Goal: Transaction & Acquisition: Purchase product/service

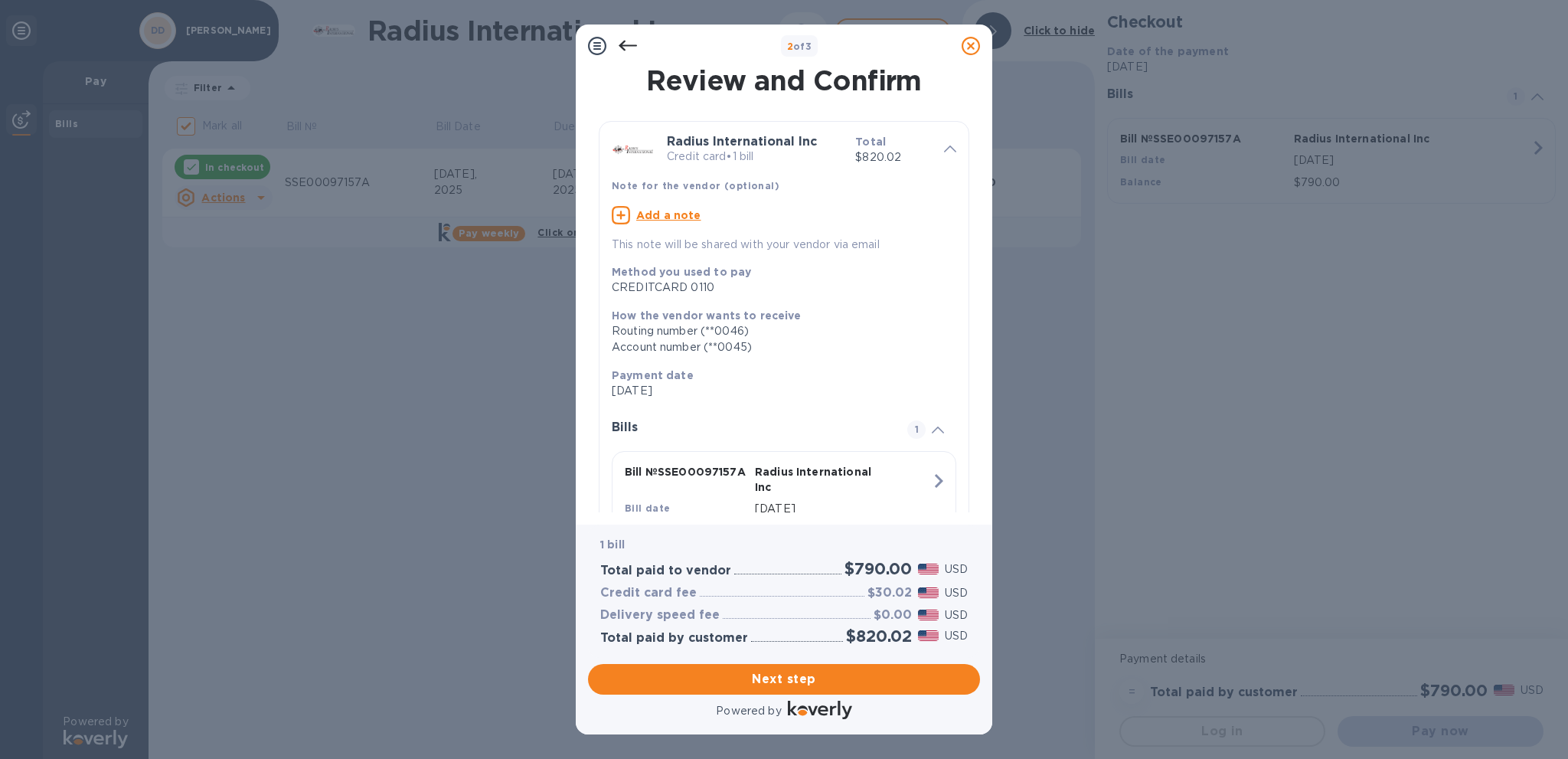
click at [669, 214] on u "Add a note" at bounding box center [668, 215] width 65 height 12
click at [763, 218] on textarea at bounding box center [772, 217] width 320 height 13
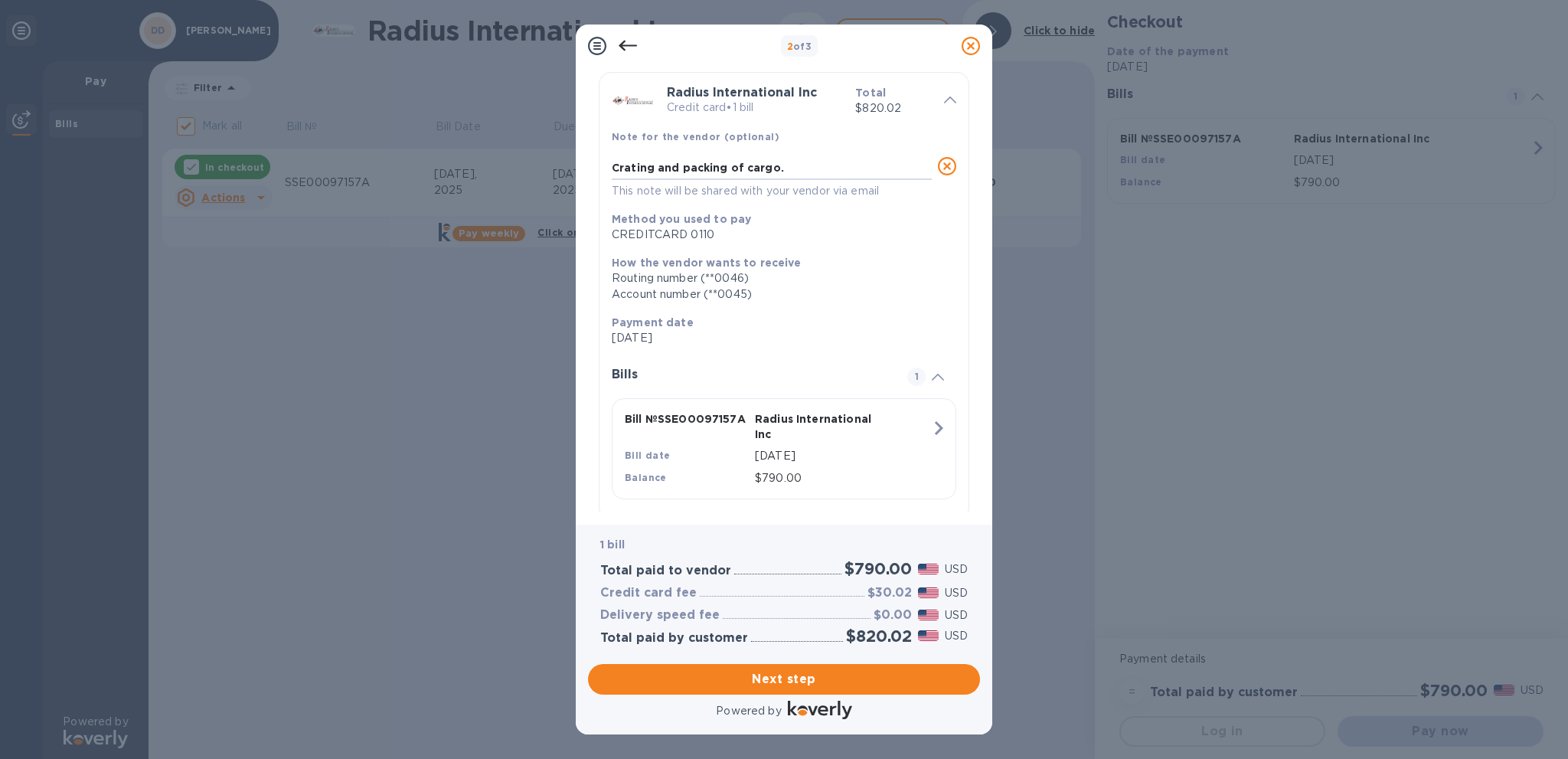
scroll to position [74, 0]
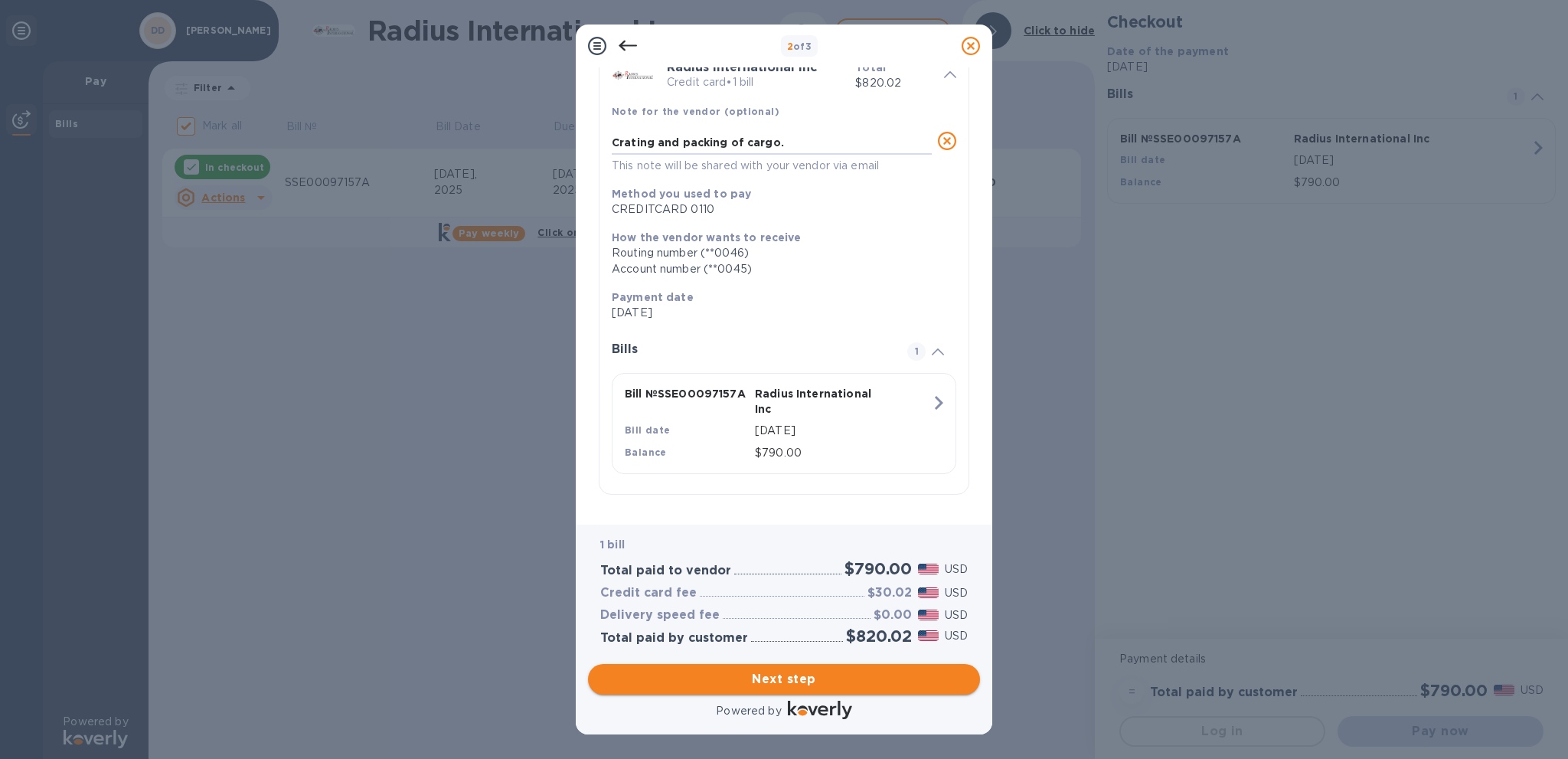
type textarea "Crating and packing of cargo."
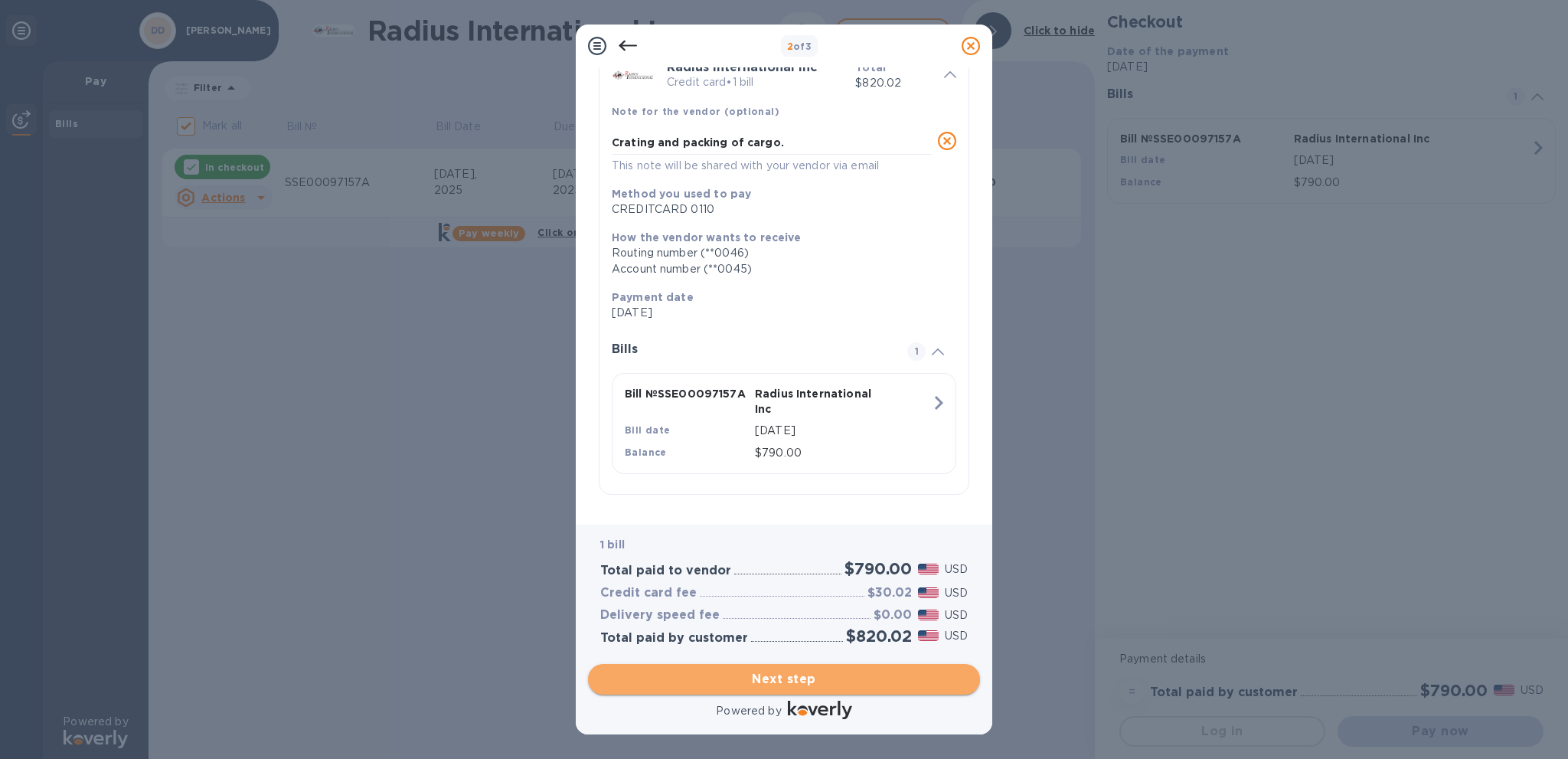
click at [814, 682] on span "Next step" at bounding box center [784, 679] width 368 height 18
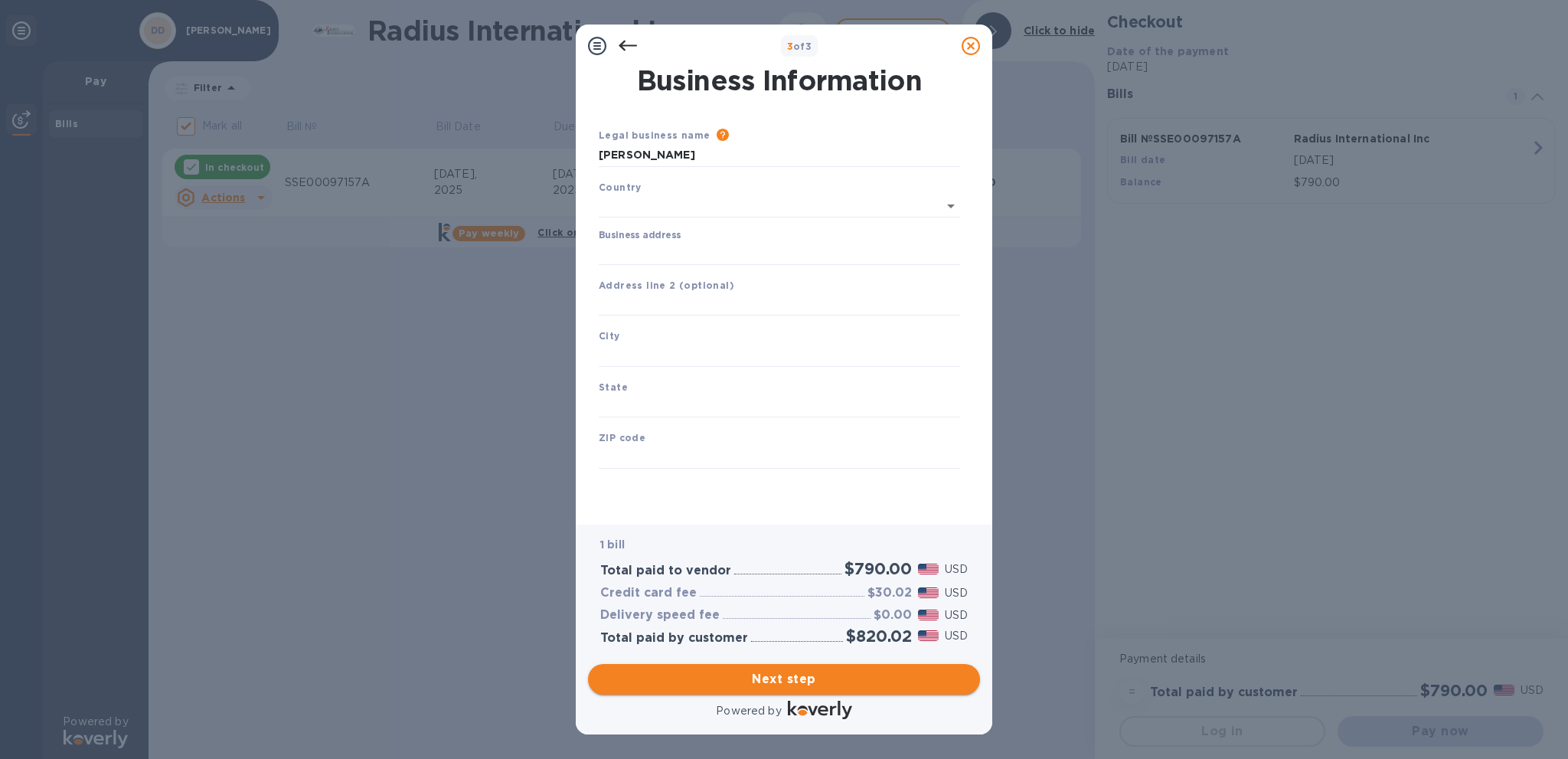
scroll to position [0, 0]
type input "[GEOGRAPHIC_DATA]"
click at [731, 248] on input "Business address" at bounding box center [779, 250] width 361 height 23
click at [723, 249] on input "Business address" at bounding box center [779, 250] width 361 height 23
drag, startPoint x: 642, startPoint y: 250, endPoint x: 662, endPoint y: 241, distance: 21.9
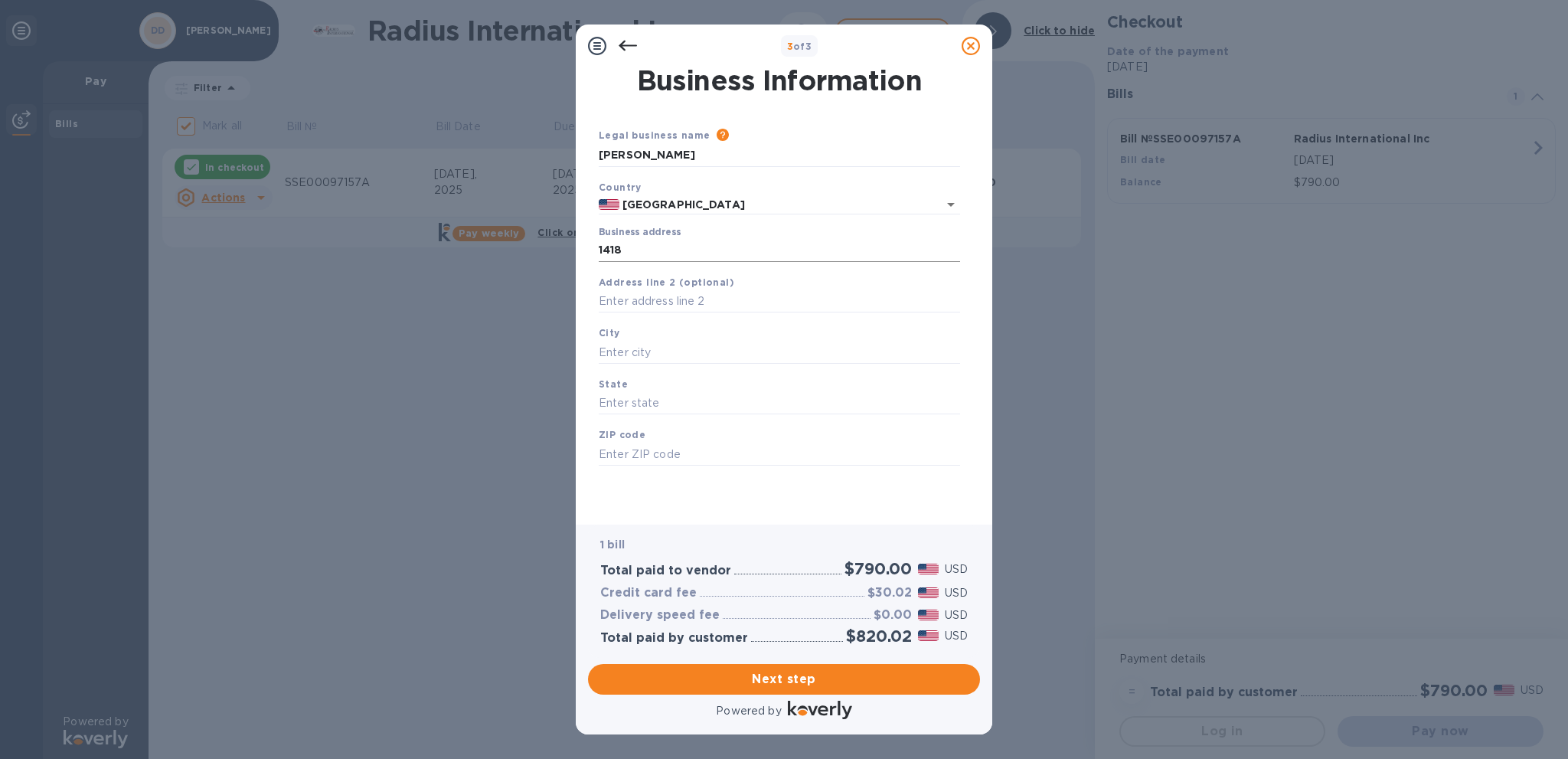
click at [643, 248] on input "1418" at bounding box center [779, 250] width 361 height 23
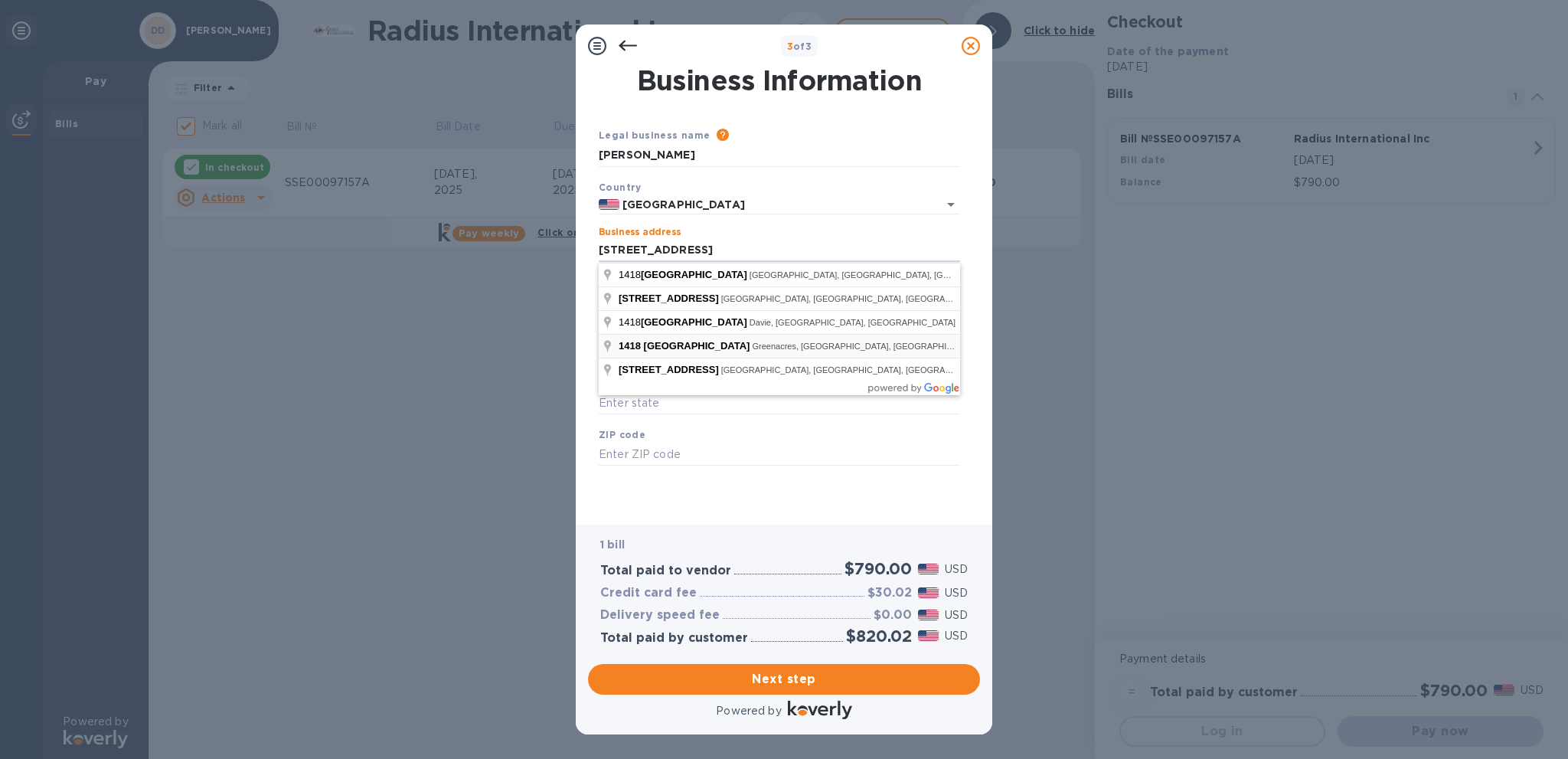
type input "[STREET_ADDRESS]"
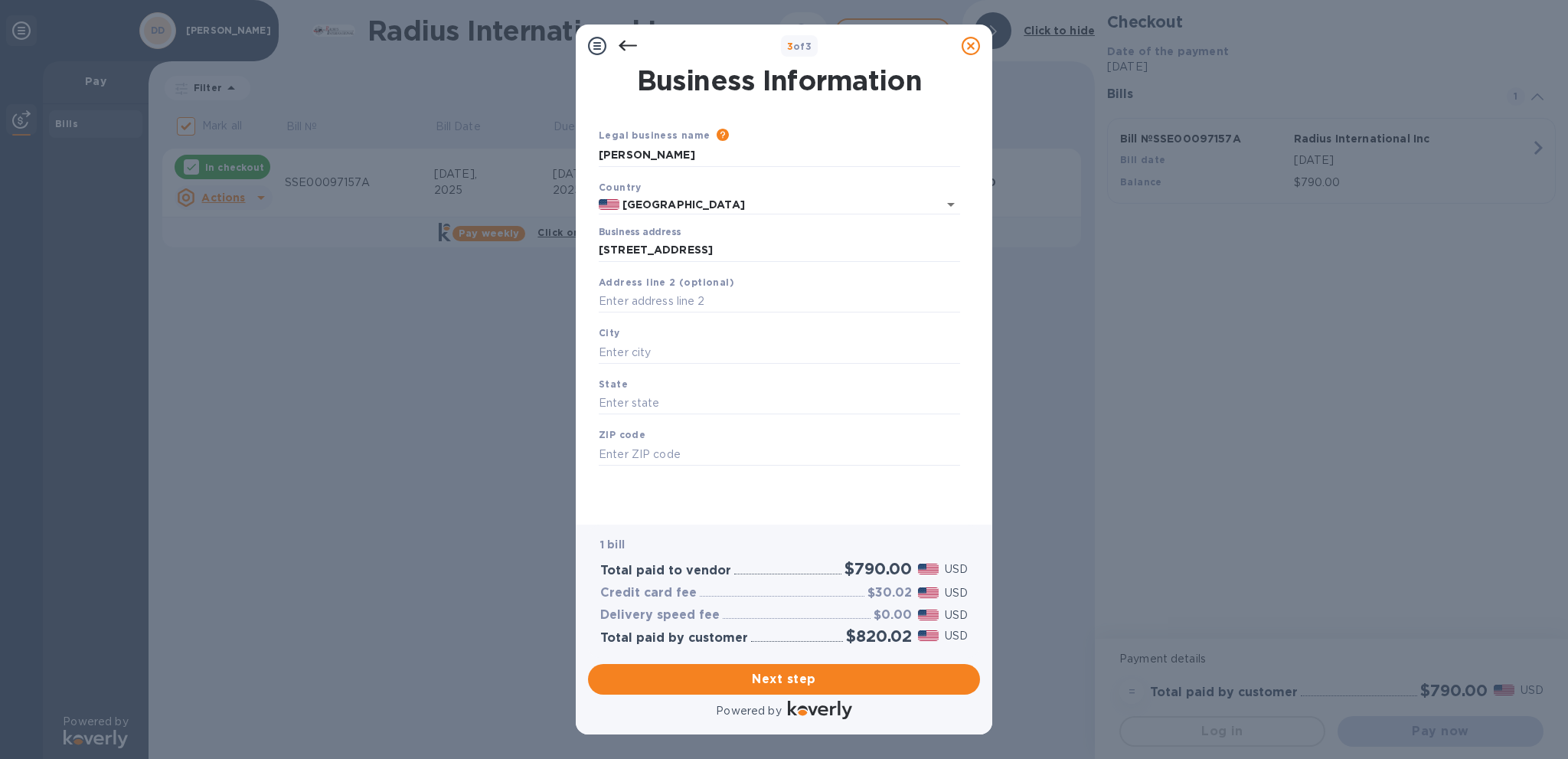
type input "Greenacres"
type input "FL"
type input "33413"
click at [837, 668] on button "Next step" at bounding box center [784, 679] width 392 height 30
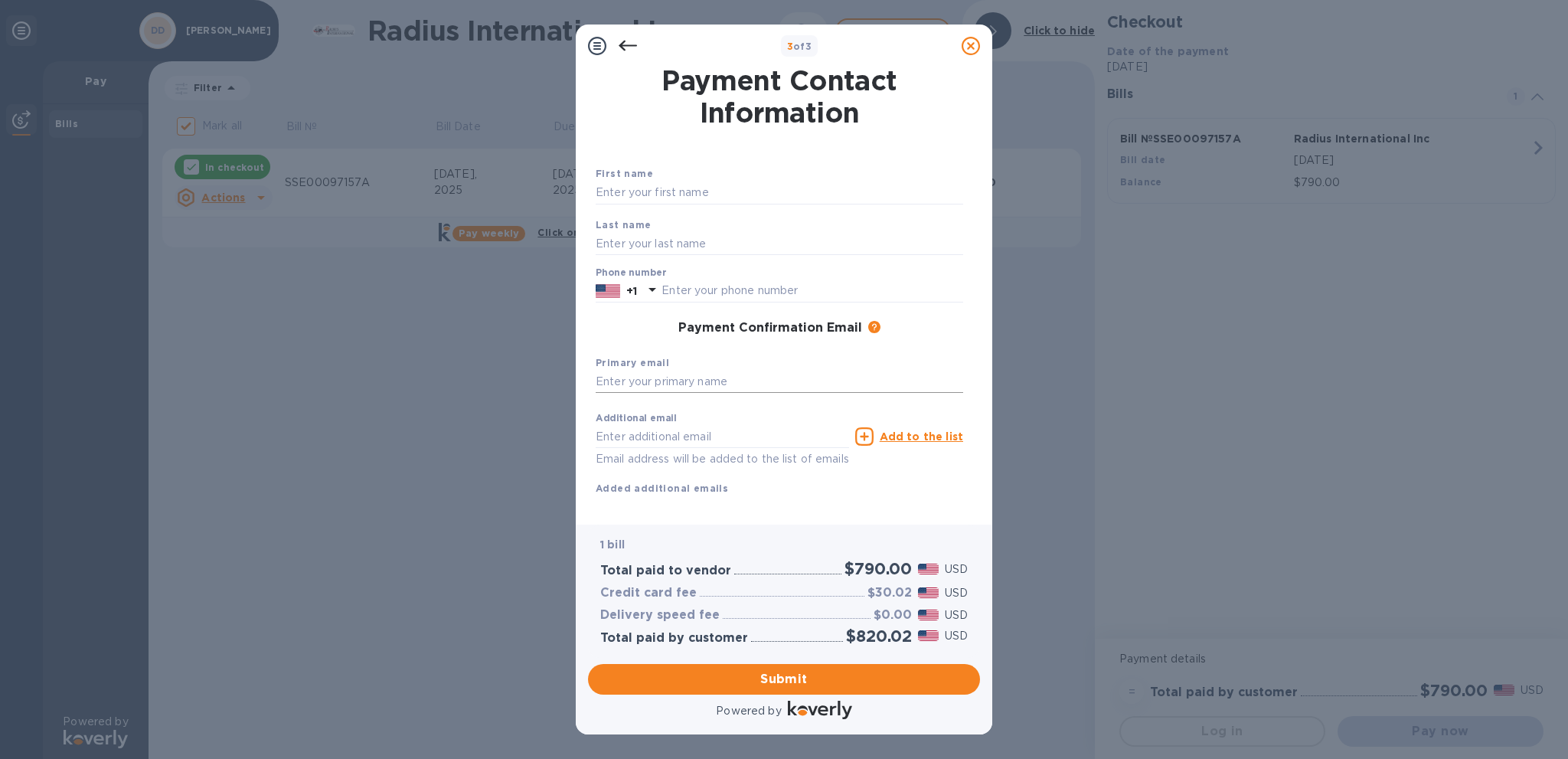
click at [718, 375] on input "text" at bounding box center [780, 381] width 368 height 23
paste input "[EMAIL_ADDRESS][DOMAIN_NAME]"
type input "[EMAIL_ADDRESS][DOMAIN_NAME]"
click at [686, 444] on input "text" at bounding box center [722, 436] width 253 height 23
click at [699, 438] on input "text" at bounding box center [722, 436] width 253 height 23
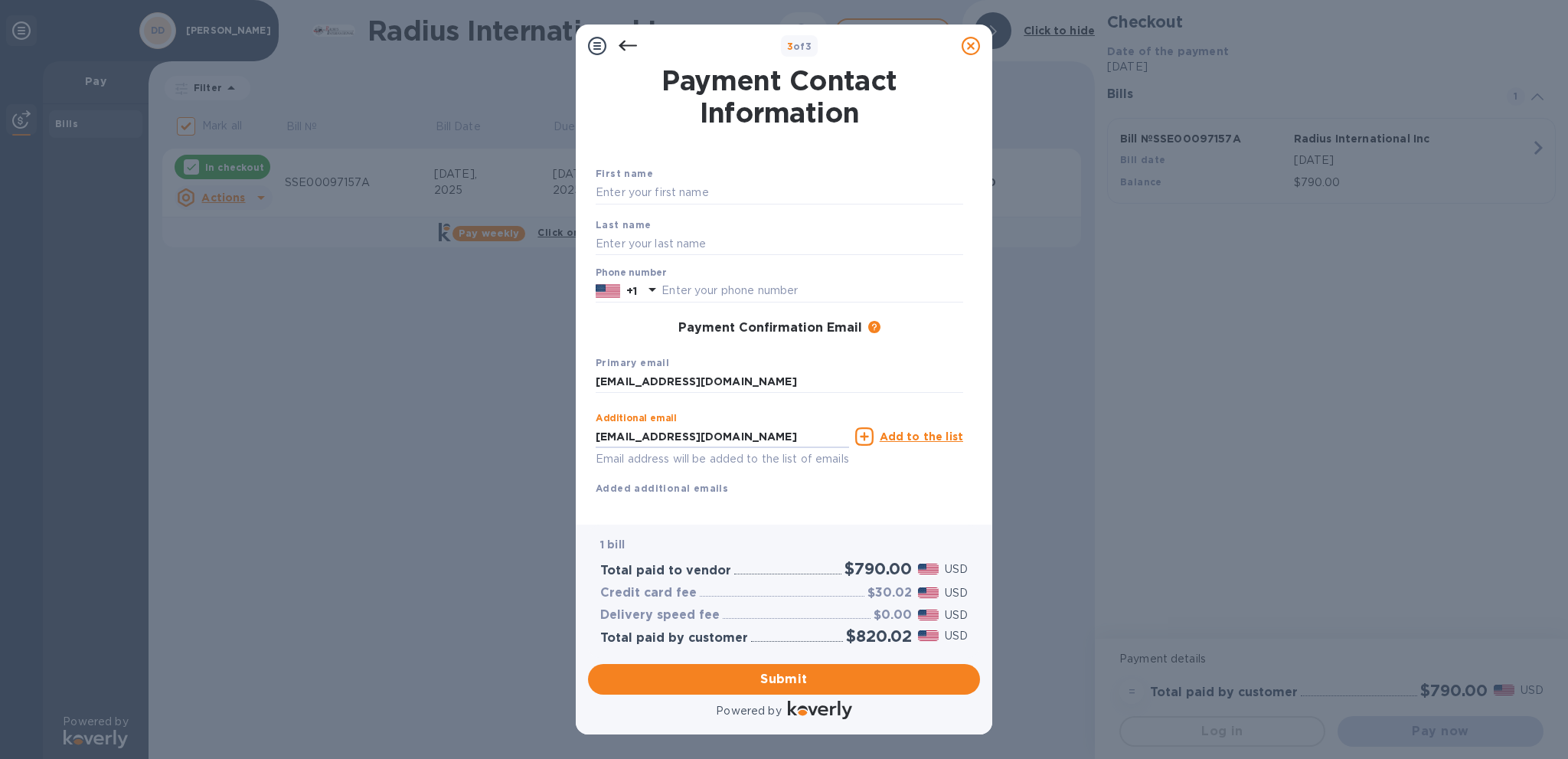
type input "[EMAIL_ADDRESS][DOMAIN_NAME]"
click at [922, 492] on div "Additional email [EMAIL_ADDRESS][DOMAIN_NAME] Email address will be added to th…" at bounding box center [780, 451] width 368 height 91
click at [768, 496] on div "Additional email [EMAIL_ADDRESS][DOMAIN_NAME] Email address will be added to th…" at bounding box center [780, 451] width 368 height 91
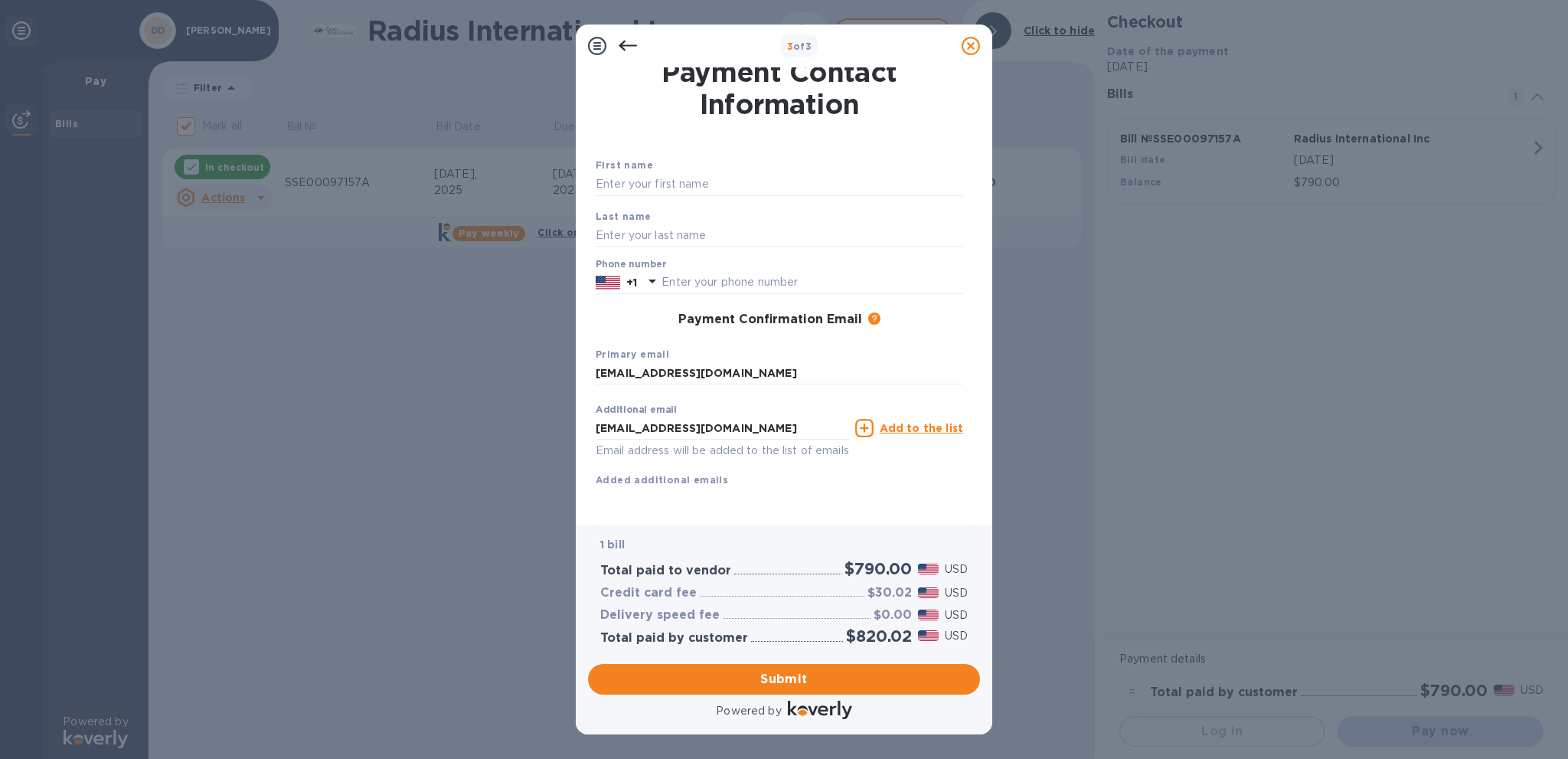
scroll to position [27, 0]
click at [621, 417] on input "[EMAIL_ADDRESS][DOMAIN_NAME]" at bounding box center [722, 428] width 253 height 23
click at [620, 417] on input "[EMAIL_ADDRESS][DOMAIN_NAME]" at bounding box center [722, 428] width 253 height 23
click at [884, 465] on div "Additional email [EMAIL_ADDRESS][DOMAIN_NAME] Email address will be added to th…" at bounding box center [780, 443] width 368 height 91
click at [810, 681] on span "Submit" at bounding box center [784, 679] width 368 height 18
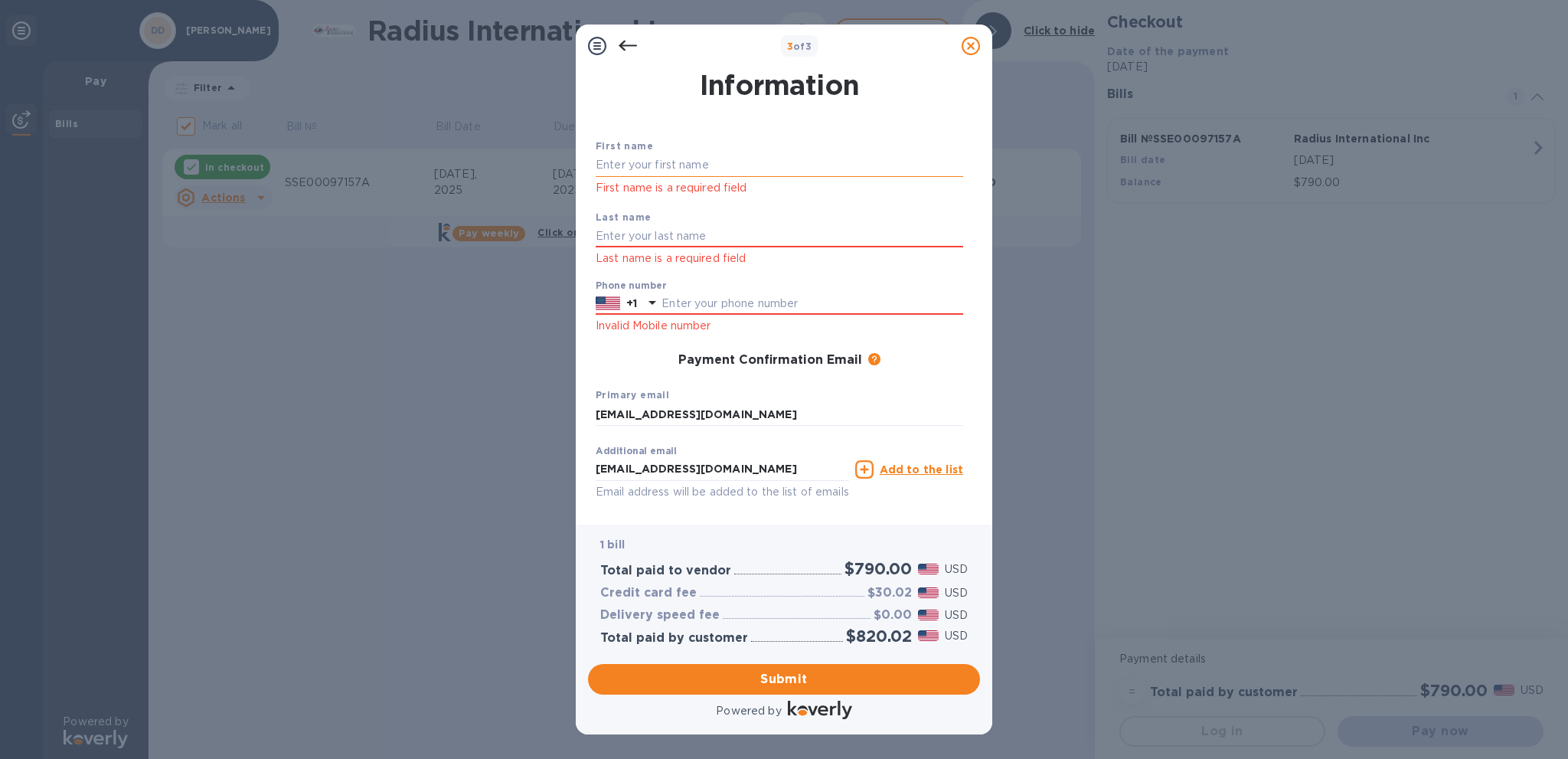
click at [702, 166] on input "text" at bounding box center [780, 165] width 368 height 23
type input "Doriana"
type input "[PERSON_NAME]"
type input "7865394996"
click at [629, 358] on div "Payment Confirmation Email The added email addresses will be used to send the p…" at bounding box center [780, 360] width 368 height 16
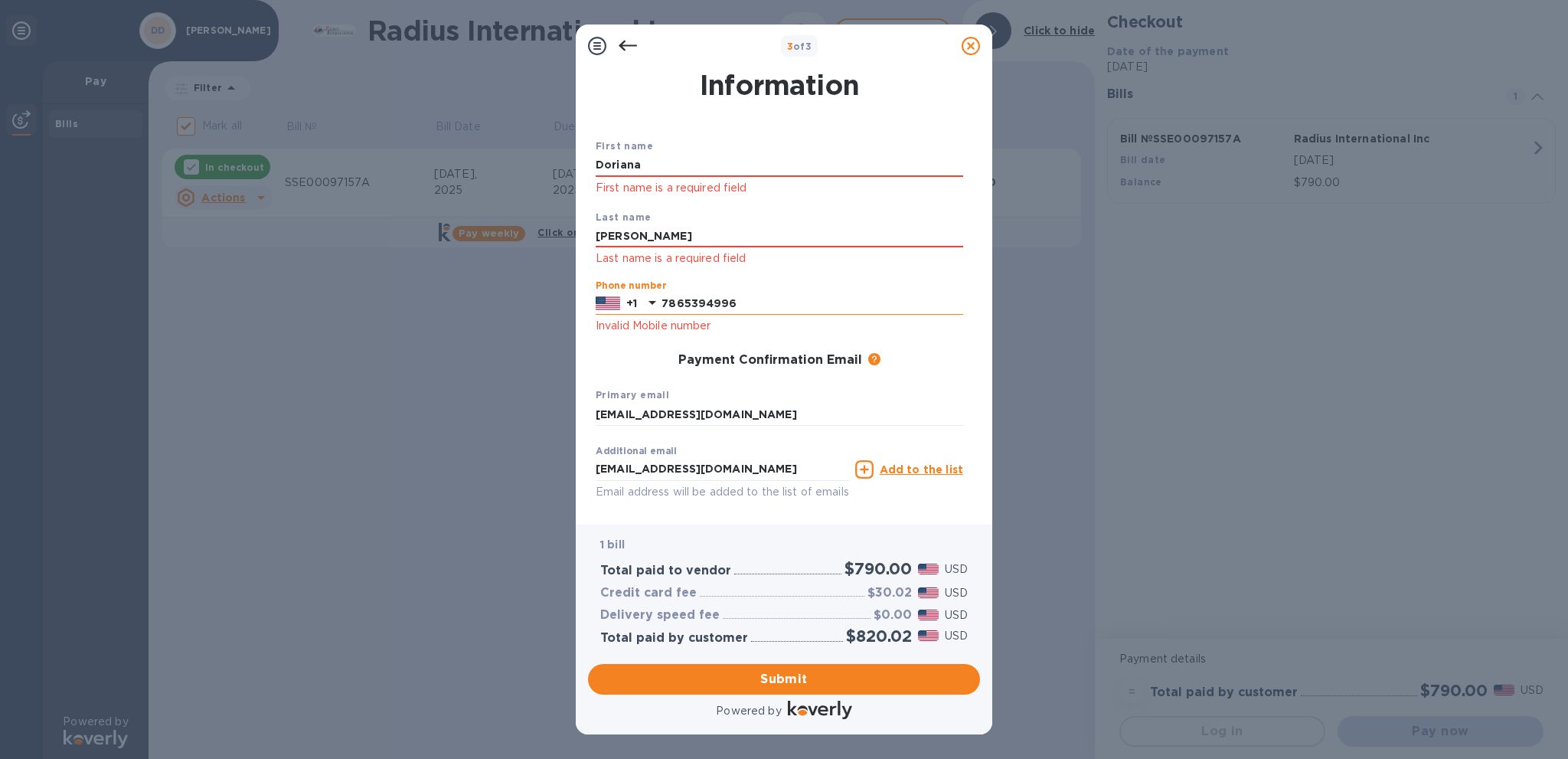
drag, startPoint x: 758, startPoint y: 305, endPoint x: 663, endPoint y: 303, distance: 95.0
click at [663, 303] on input "7865394996" at bounding box center [813, 304] width 302 height 23
click at [637, 303] on p "+1" at bounding box center [632, 303] width 11 height 16
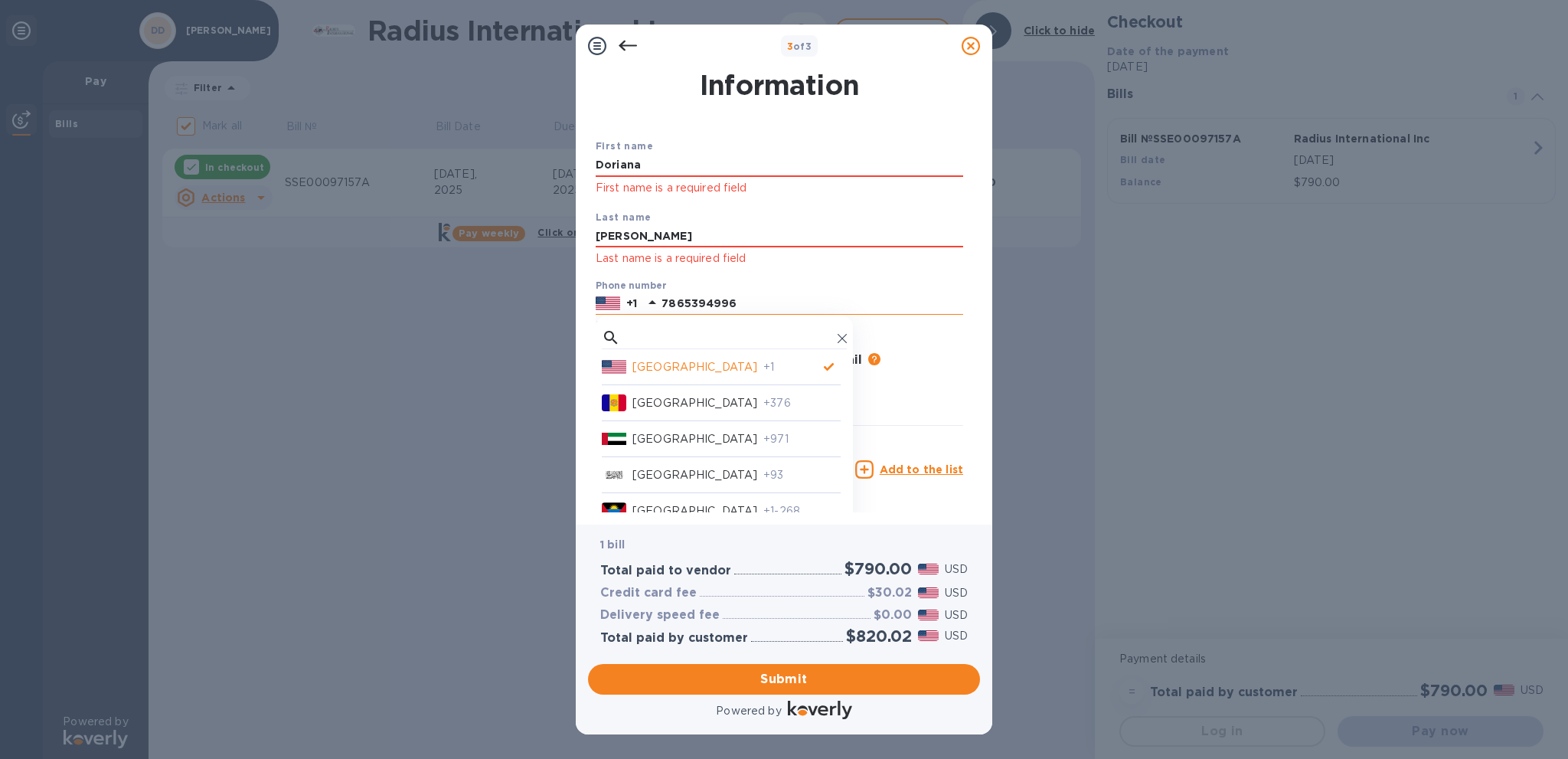
click at [637, 303] on p "+1" at bounding box center [632, 303] width 11 height 16
click at [759, 303] on input "7865394996" at bounding box center [813, 304] width 302 height 23
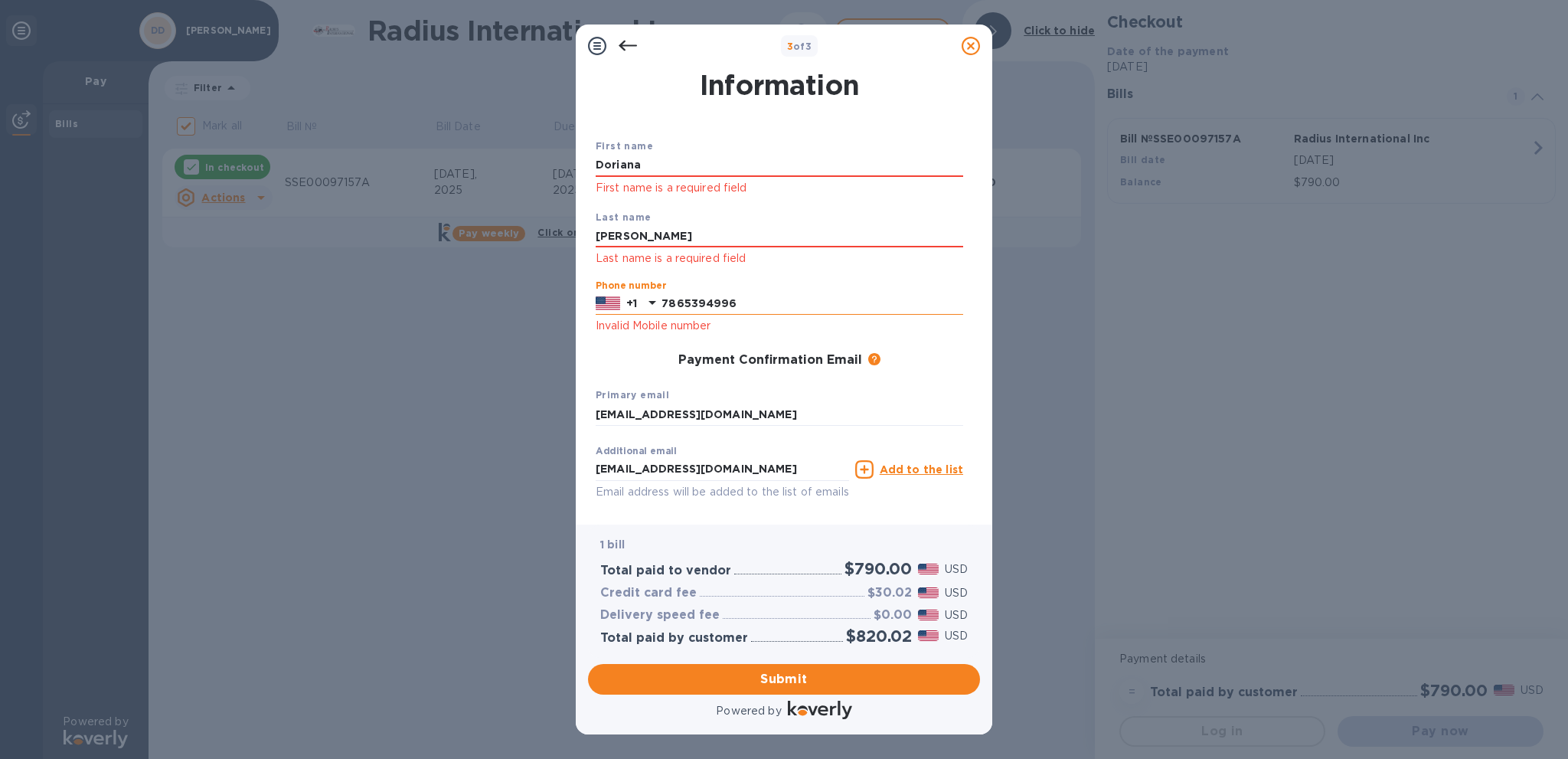
drag, startPoint x: 759, startPoint y: 302, endPoint x: 657, endPoint y: 305, distance: 102.0
click at [657, 305] on div "[PHONE_NUMBER]" at bounding box center [780, 304] width 368 height 23
click at [653, 309] on icon at bounding box center [652, 303] width 18 height 18
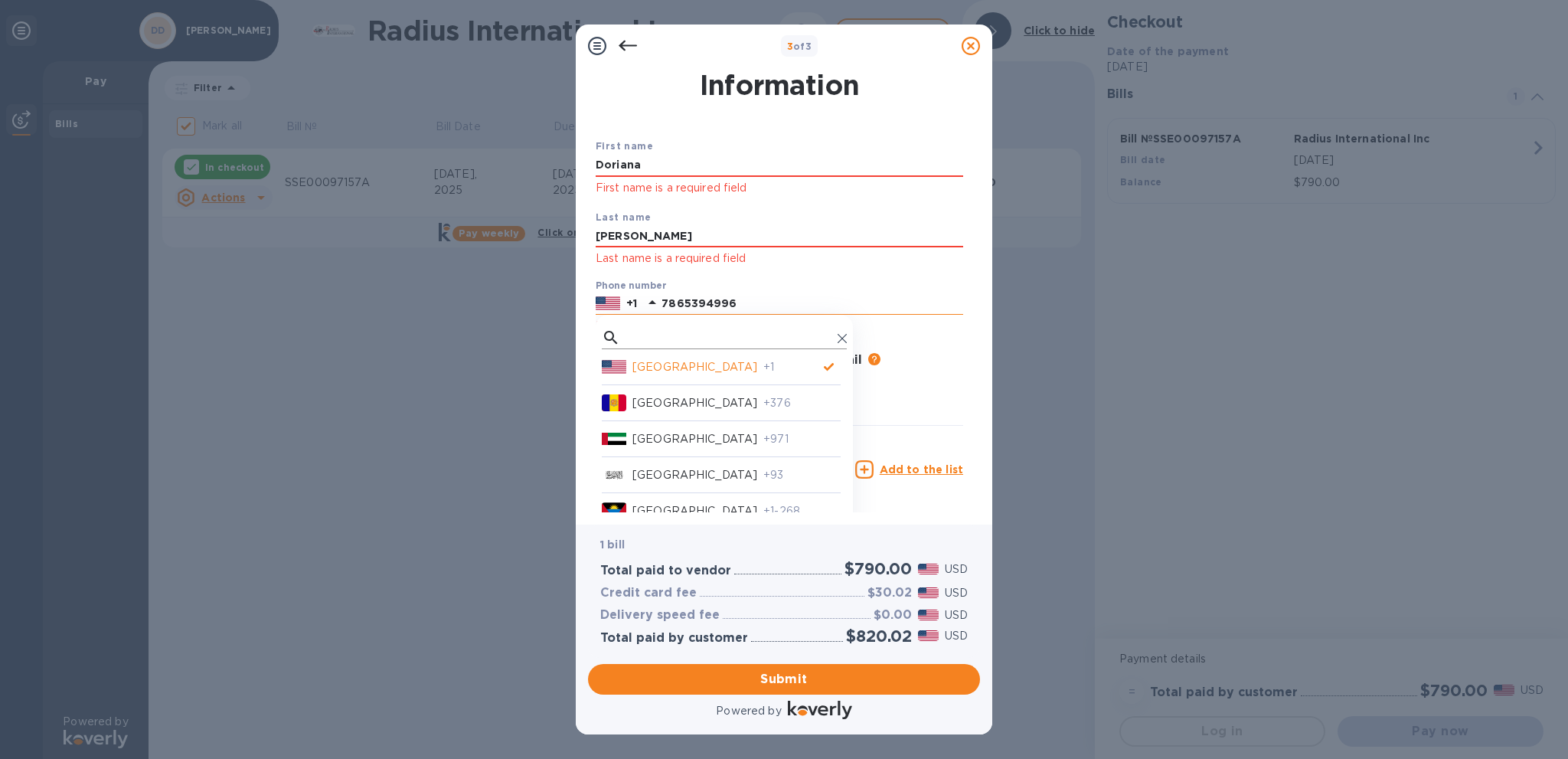
click at [676, 330] on input "text" at bounding box center [729, 338] width 205 height 23
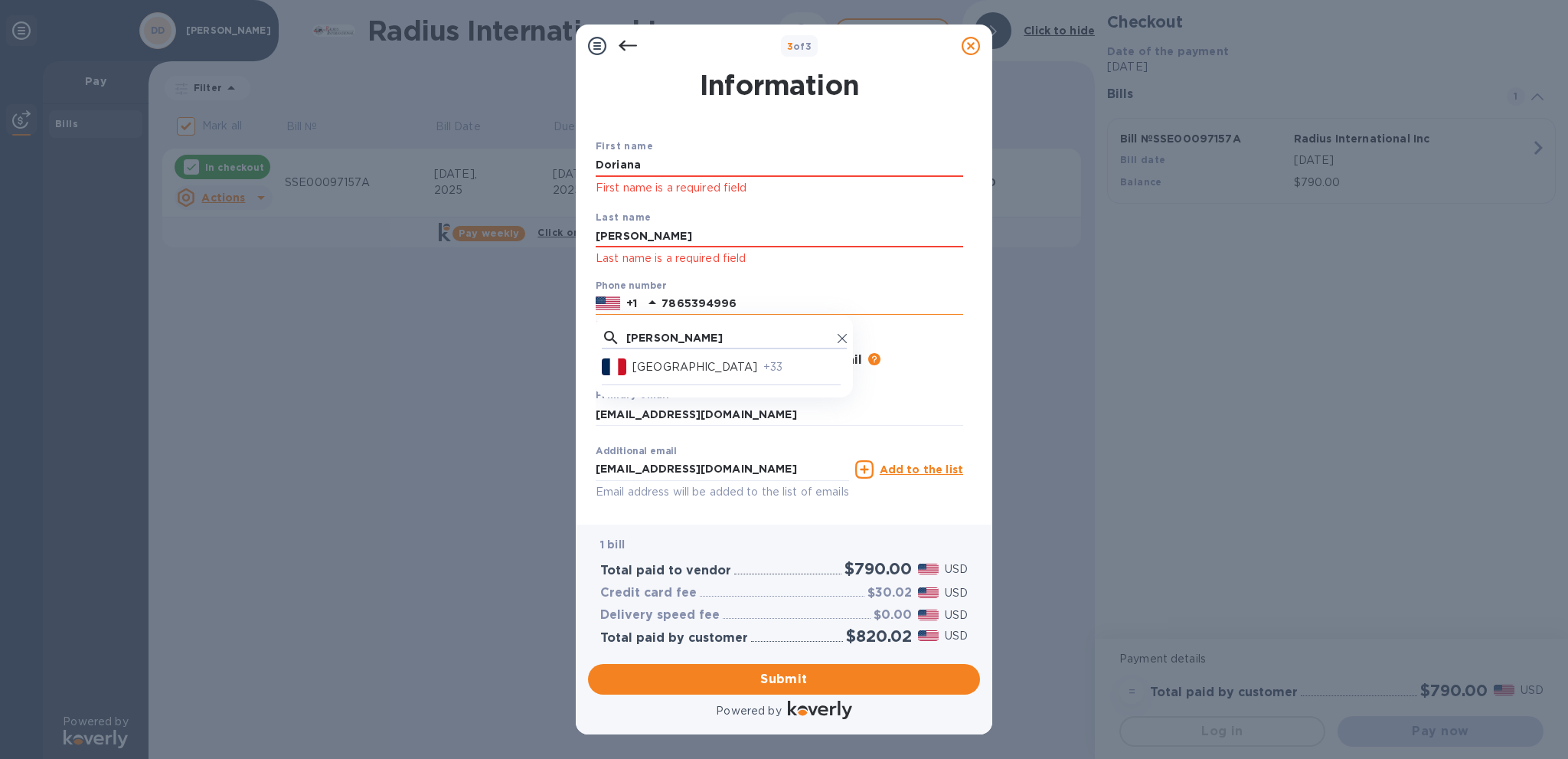
type input "[PERSON_NAME]"
click at [763, 367] on p "+33" at bounding box center [802, 368] width 78 height 16
click at [737, 306] on input "7865394996" at bounding box center [816, 304] width 292 height 23
click at [760, 309] on input "7865394996" at bounding box center [816, 304] width 292 height 23
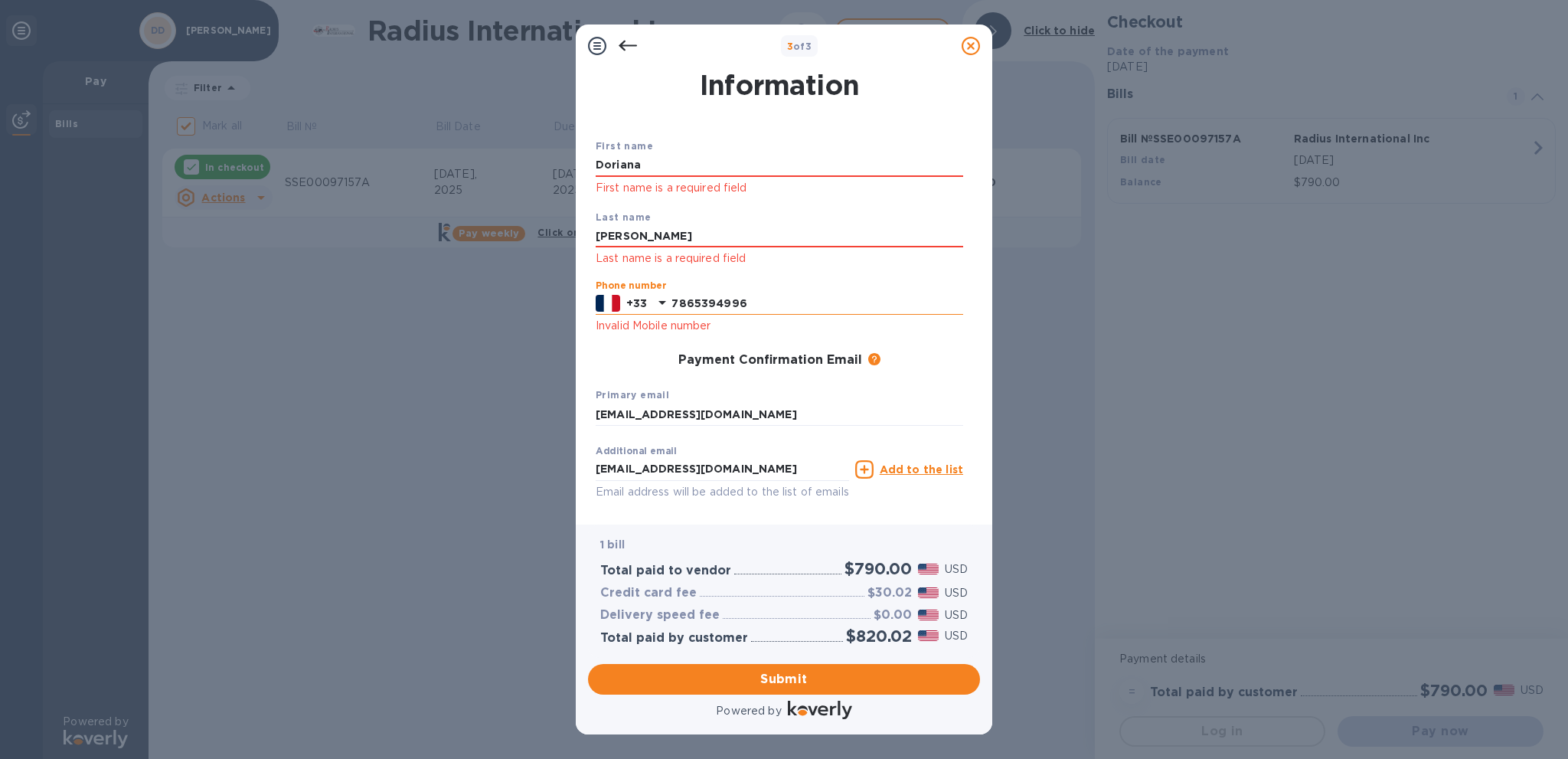
click at [761, 308] on input "7865394996" at bounding box center [816, 304] width 292 height 23
drag, startPoint x: 744, startPoint y: 301, endPoint x: 674, endPoint y: 298, distance: 70.1
click at [674, 298] on input "5615026862" at bounding box center [816, 304] width 292 height 23
type input "5615026862"
click at [660, 305] on icon at bounding box center [662, 303] width 18 height 18
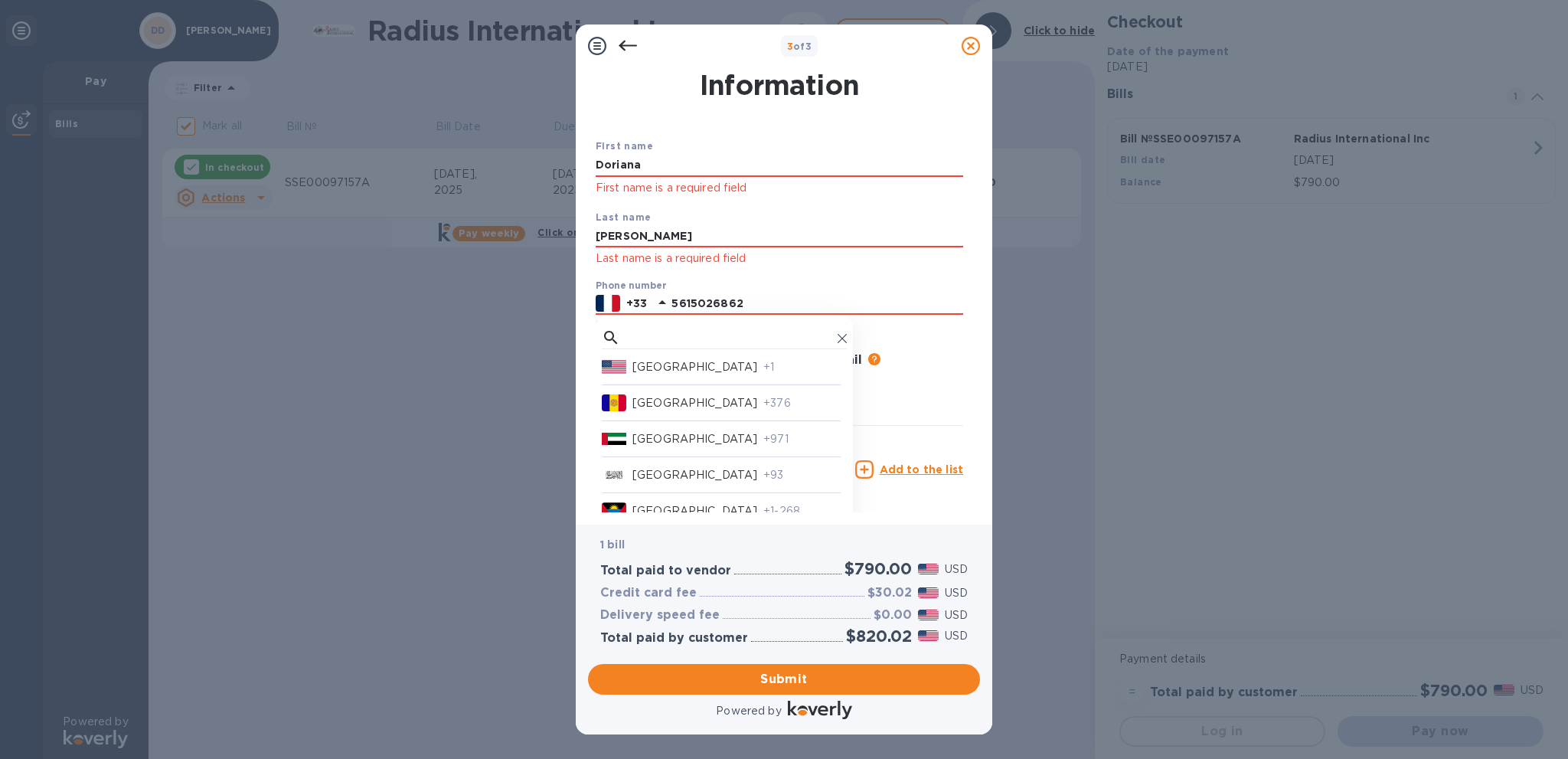
click at [663, 369] on p "[GEOGRAPHIC_DATA]" at bounding box center [695, 368] width 125 height 16
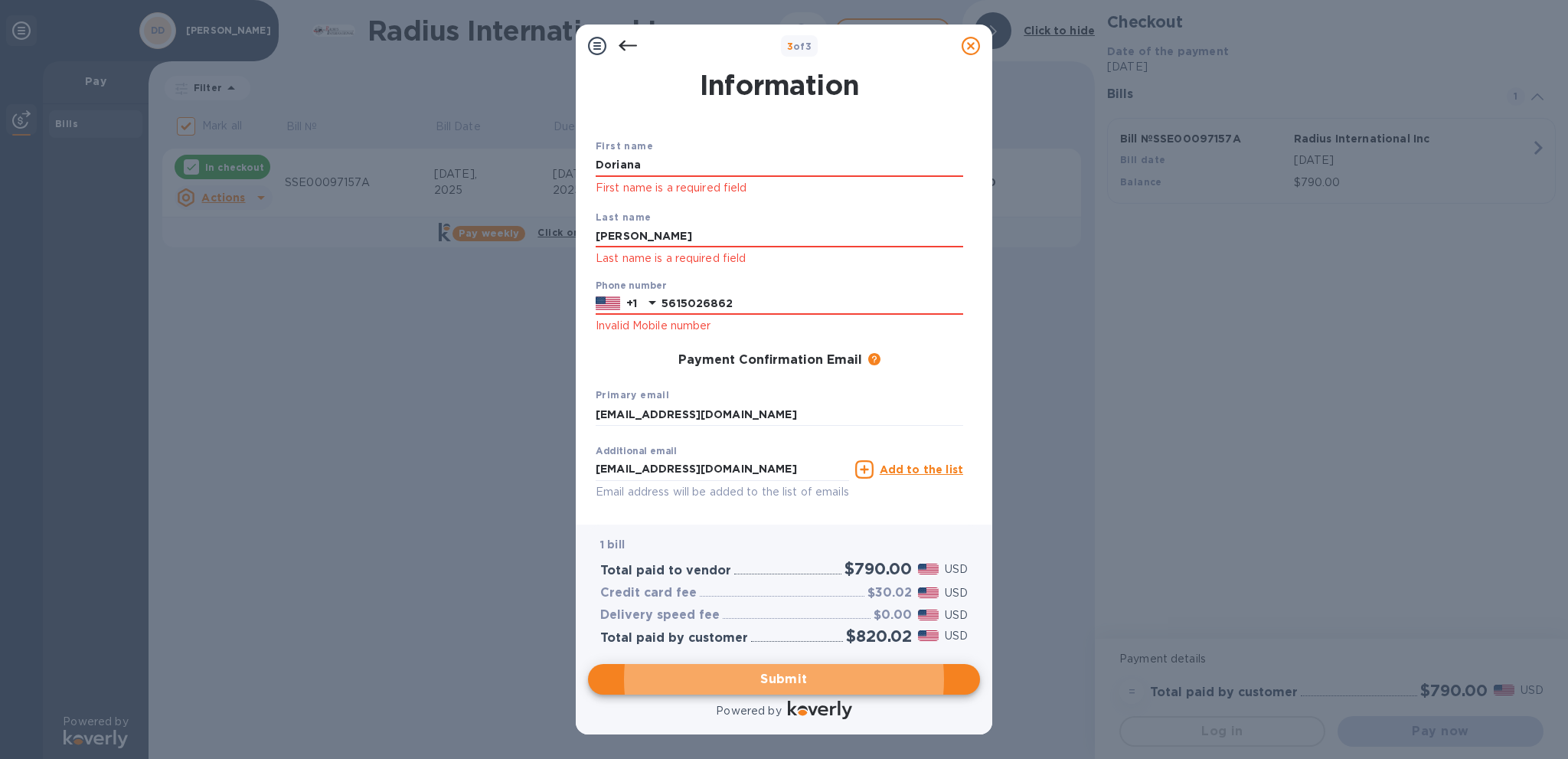
click at [765, 335] on p "Invalid Mobile number" at bounding box center [780, 326] width 368 height 17
click at [731, 312] on input "5615026862" at bounding box center [813, 304] width 302 height 23
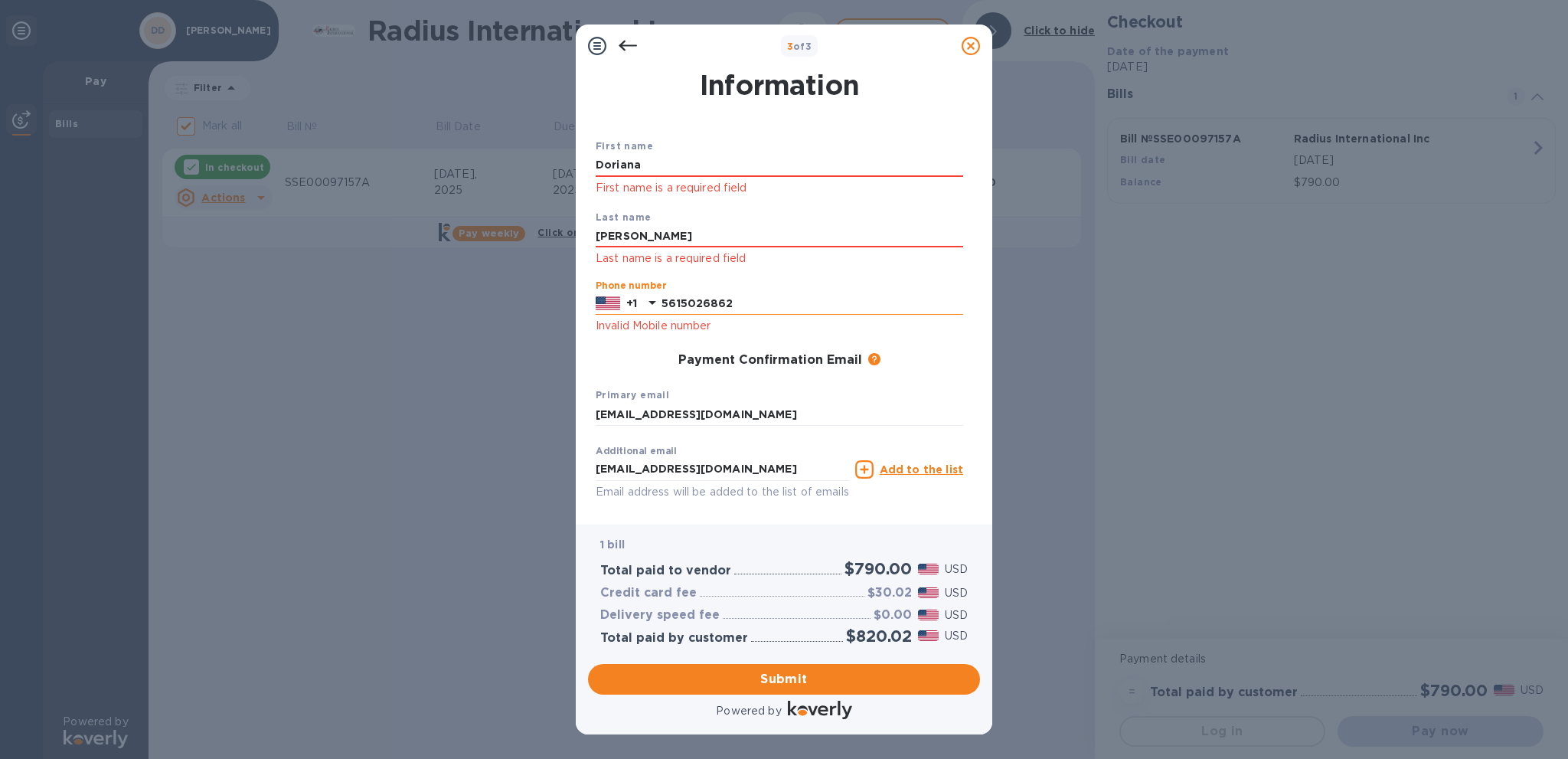
click at [681, 308] on input "5615026862" at bounding box center [813, 304] width 302 height 23
click at [785, 671] on span "Submit" at bounding box center [784, 679] width 368 height 18
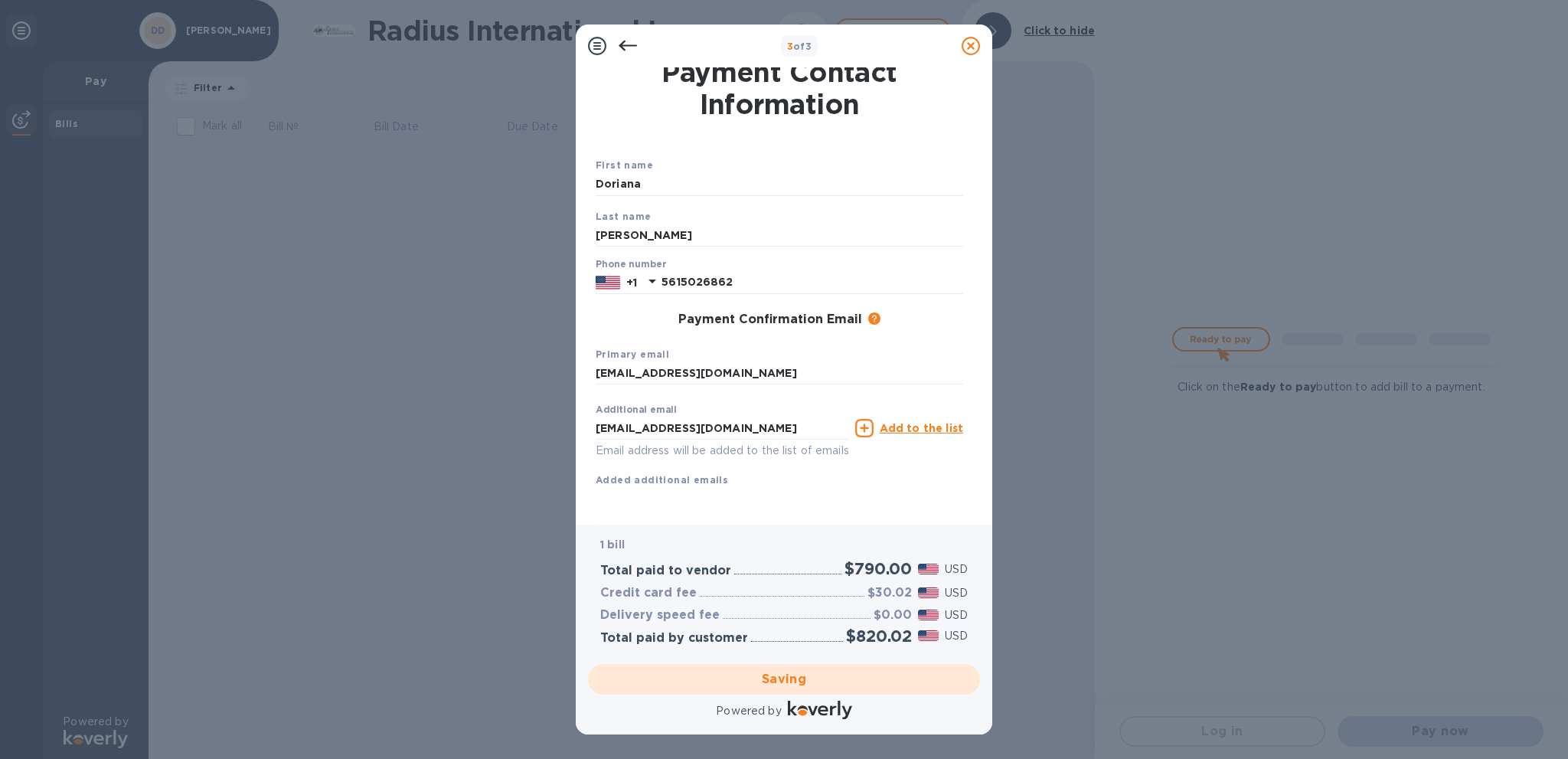
checkbox input "false"
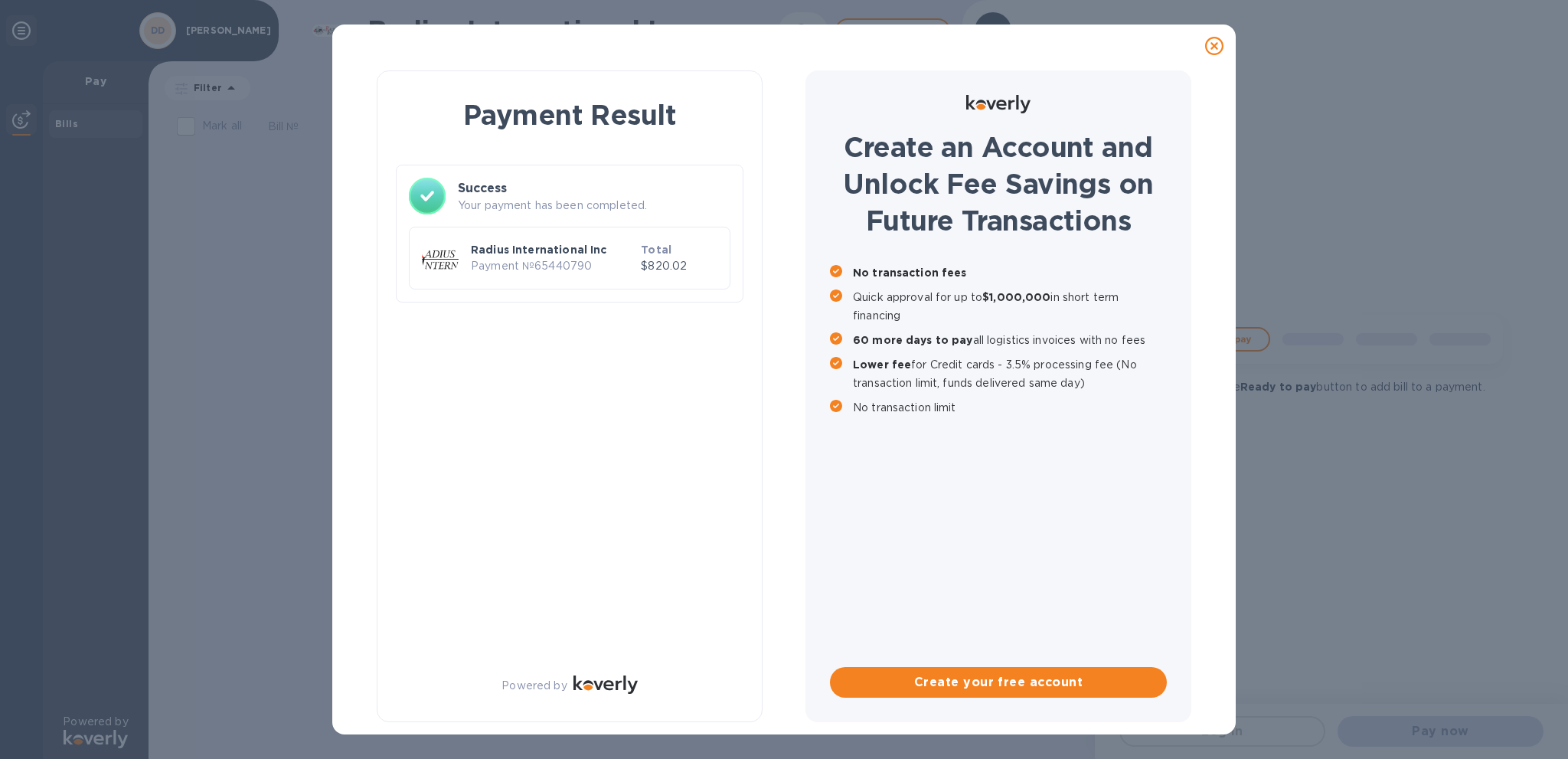
scroll to position [0, 0]
click at [636, 356] on div "Payment Result Success Your payment has been completed. Radius International In…" at bounding box center [570, 396] width 386 height 652
drag, startPoint x: 853, startPoint y: 271, endPoint x: 1105, endPoint y: 311, distance: 255.2
click at [1105, 311] on div "No transaction fees Quick approval for up to $1,000,000 in short term financing…" at bounding box center [998, 339] width 336 height 153
